Goal: Information Seeking & Learning: Learn about a topic

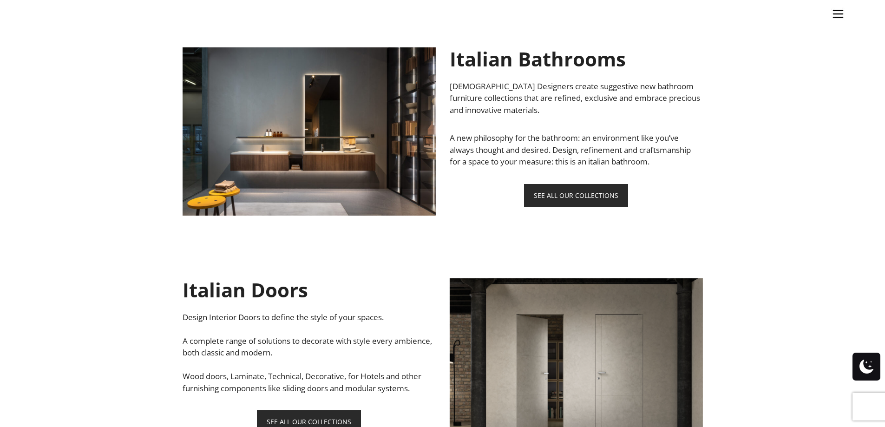
scroll to position [604, 0]
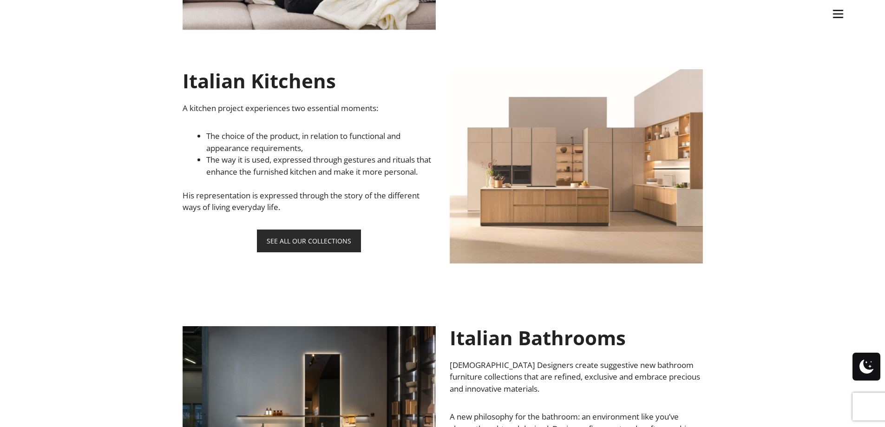
click at [686, 183] on img at bounding box center [576, 166] width 253 height 194
click at [319, 252] on link "SEE ALL OUR COLLECTIONS" at bounding box center [309, 240] width 104 height 23
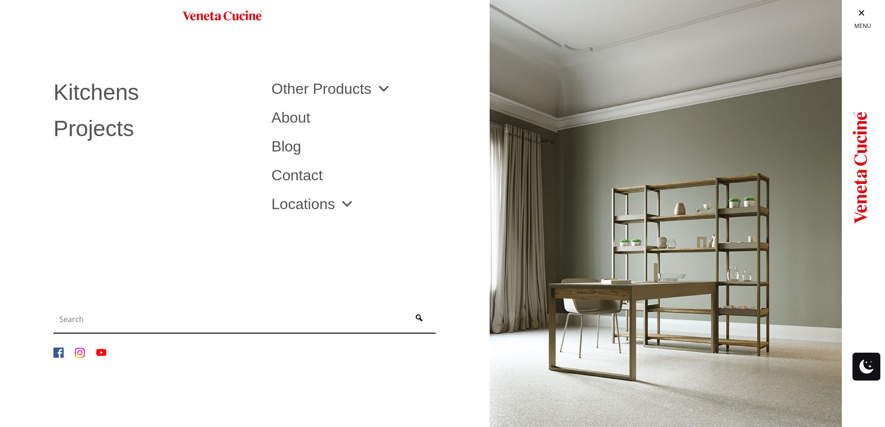
click at [307, 259] on li "Kitchens Projects Other Products Bathrooms Closets Italian Doors About Blog Con…" at bounding box center [442, 149] width 885 height 299
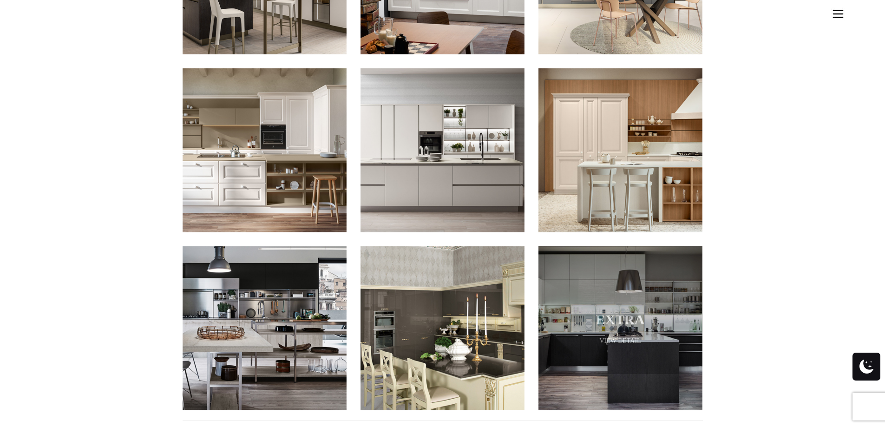
scroll to position [790, 0]
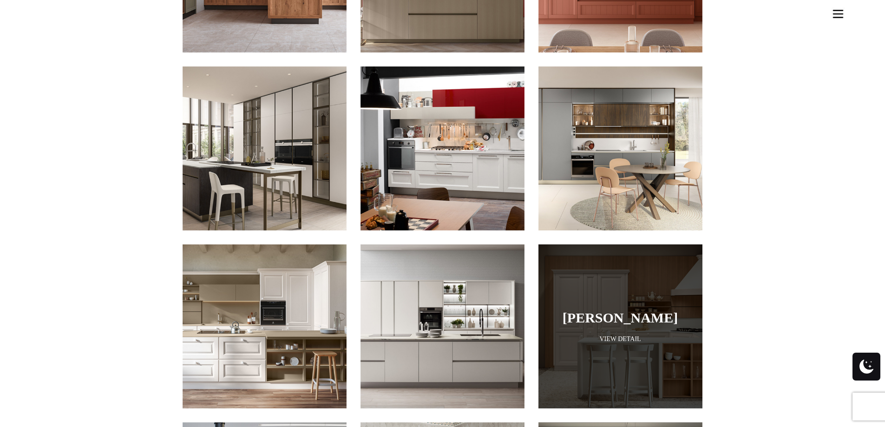
click at [617, 321] on div at bounding box center [620, 326] width 164 height 164
click at [617, 334] on link "View Detail" at bounding box center [620, 338] width 164 height 9
